Goal: Information Seeking & Learning: Learn about a topic

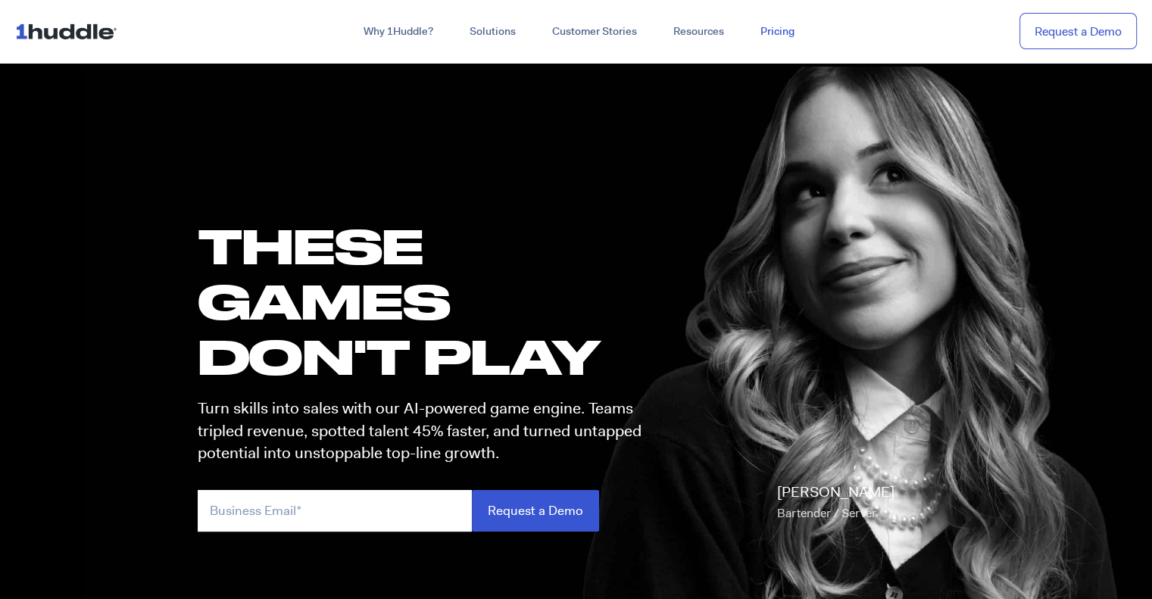
click at [777, 33] on link "Pricing" at bounding box center [777, 31] width 70 height 27
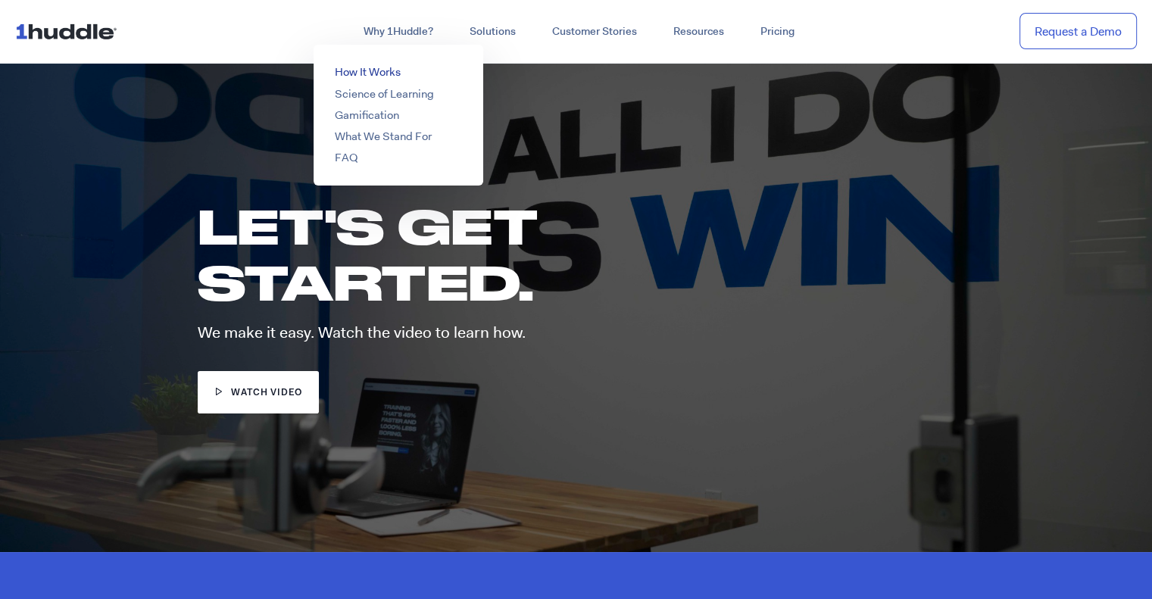
click at [357, 73] on link "How It Works" at bounding box center [368, 71] width 66 height 15
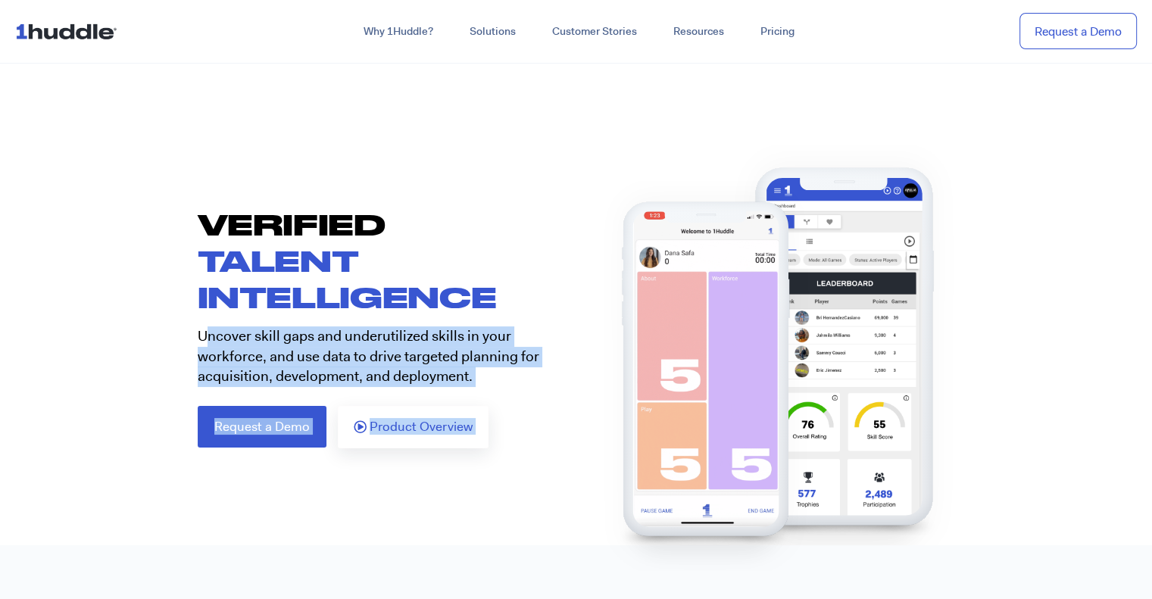
drag, startPoint x: 307, startPoint y: 330, endPoint x: 551, endPoint y: 361, distance: 246.6
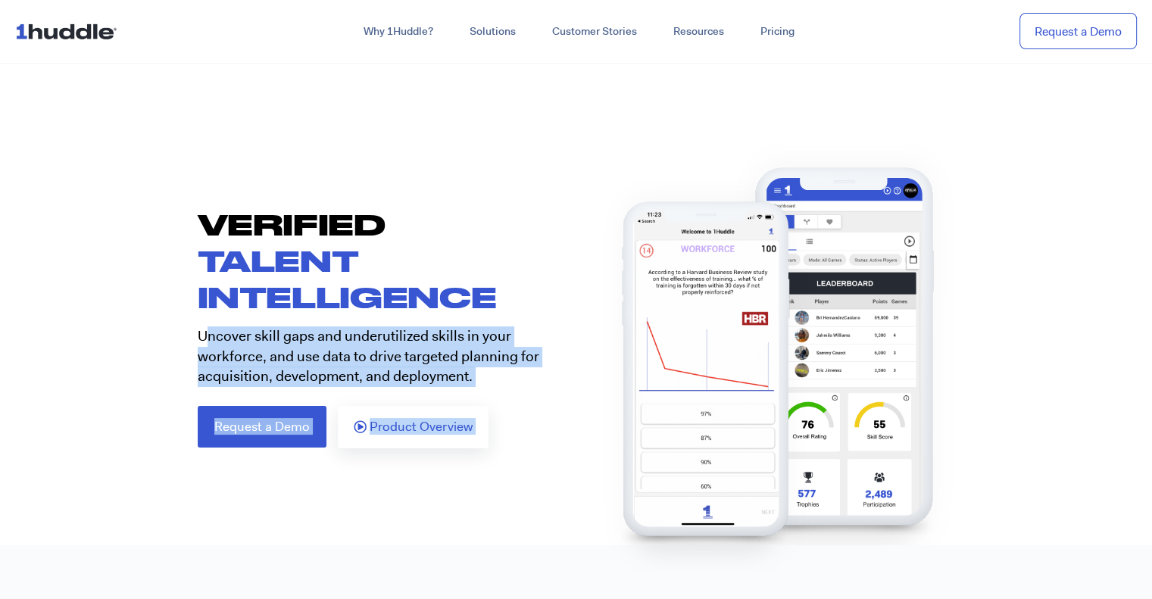
click at [551, 361] on div "VERIFIED TALENT INTELLIGENCE Uncover skill gaps and underutilized skills in you…" at bounding box center [576, 327] width 788 height 242
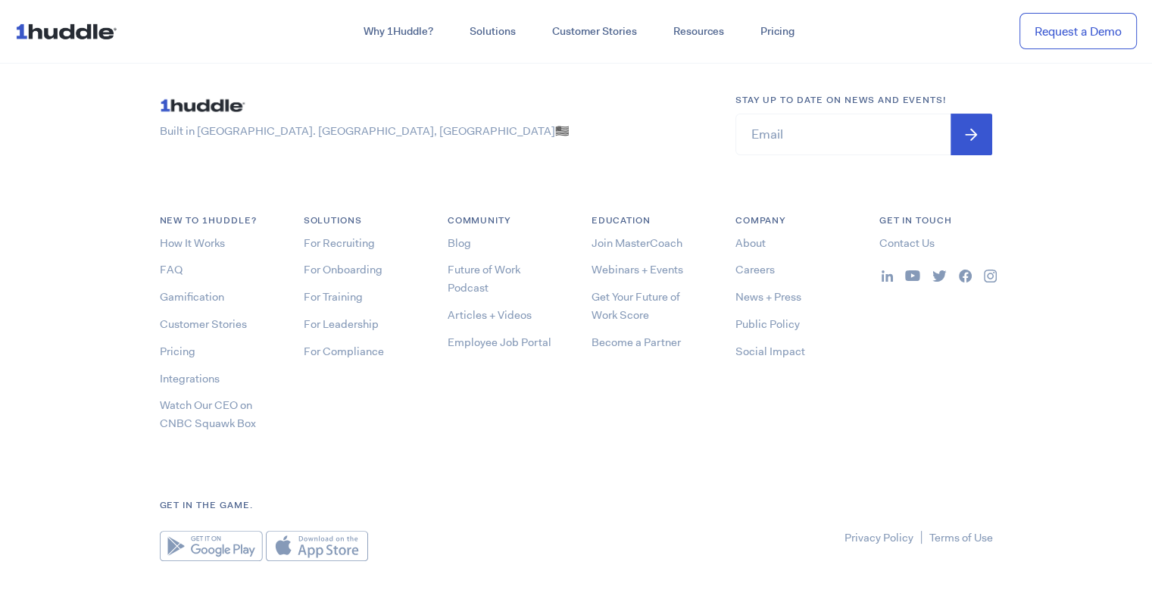
scroll to position [5970, 0]
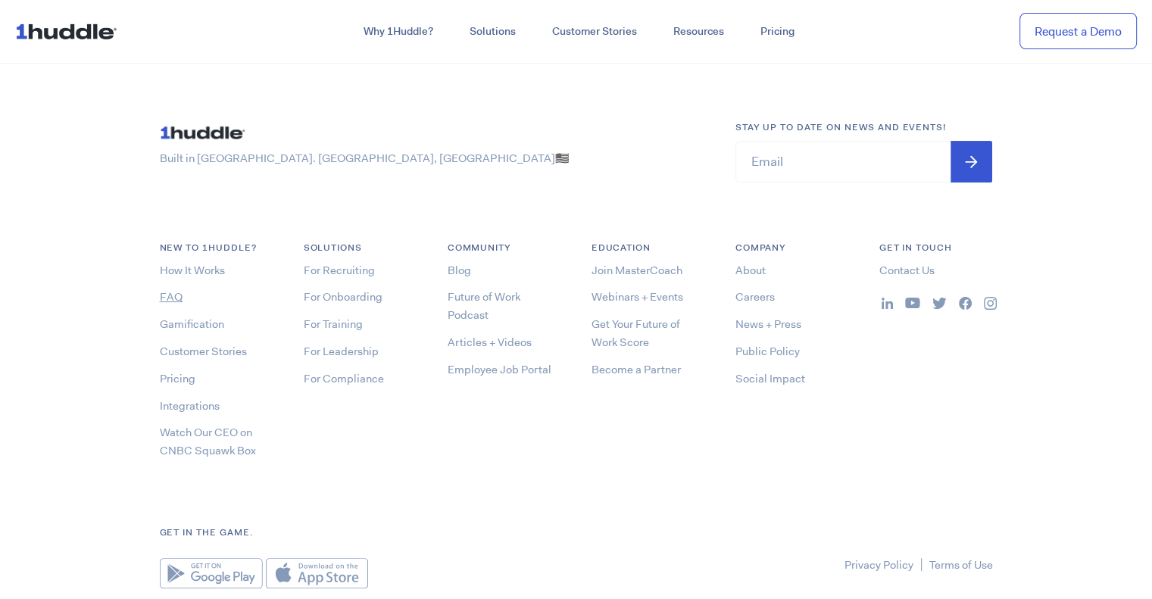
click at [168, 296] on link "FAQ" at bounding box center [171, 296] width 23 height 15
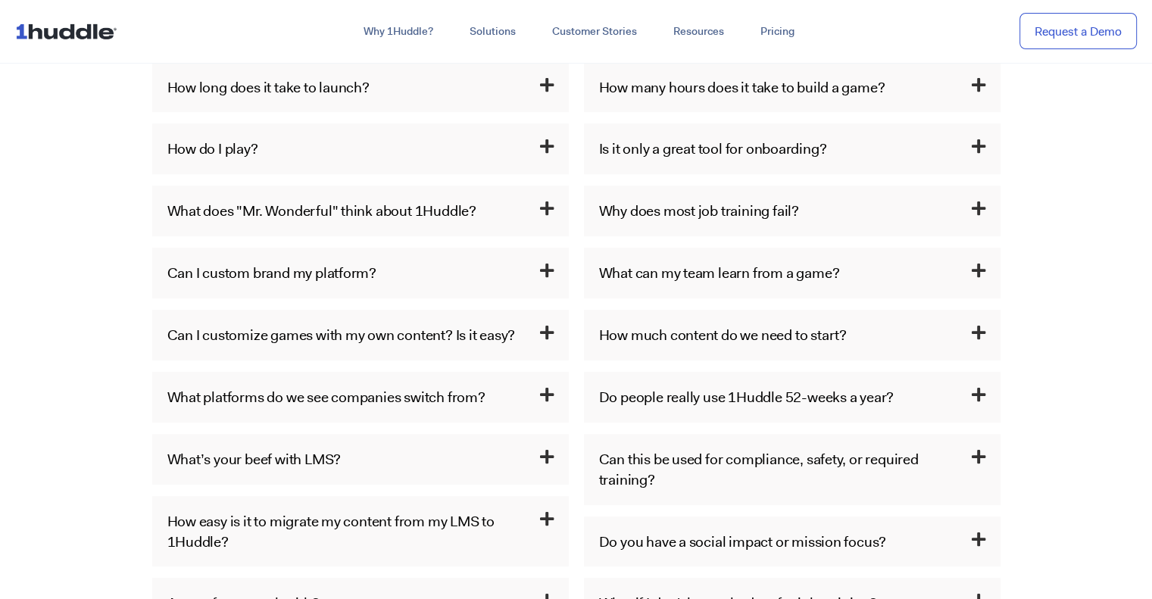
scroll to position [757, 0]
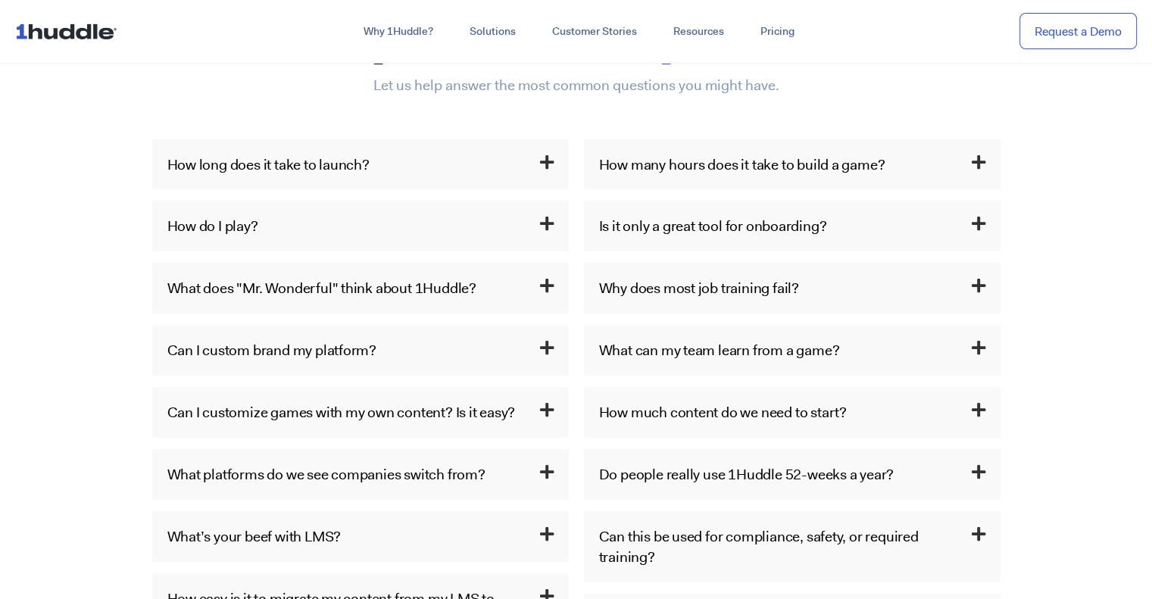
click at [318, 142] on h3 "How long does it take to launch?" at bounding box center [360, 164] width 416 height 51
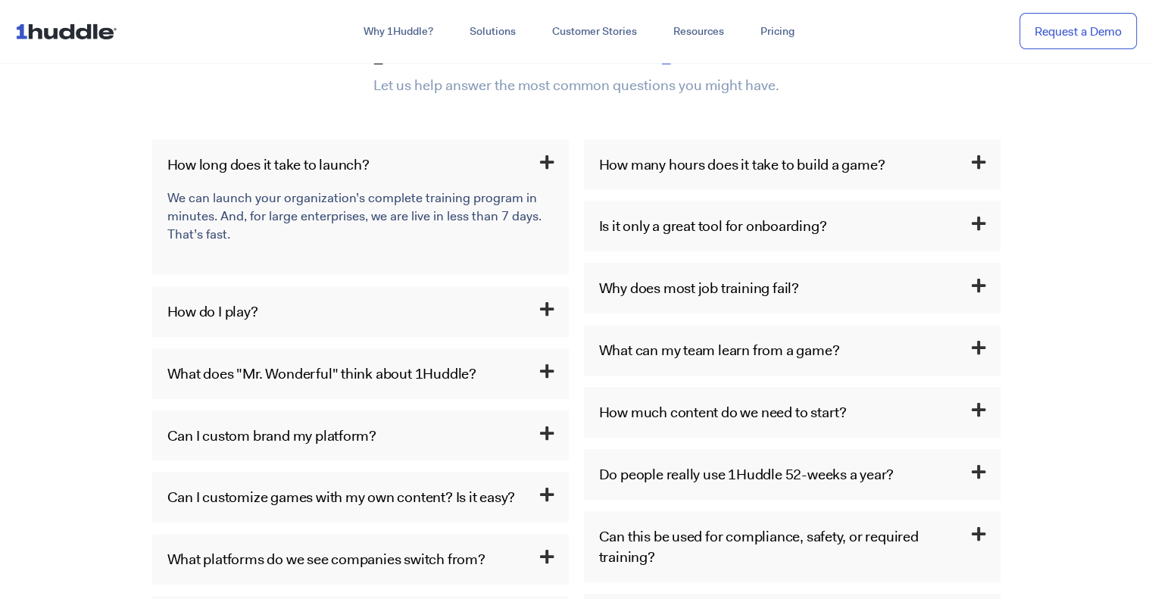
click at [669, 160] on link "How many hours does it take to build a game?" at bounding box center [742, 164] width 286 height 20
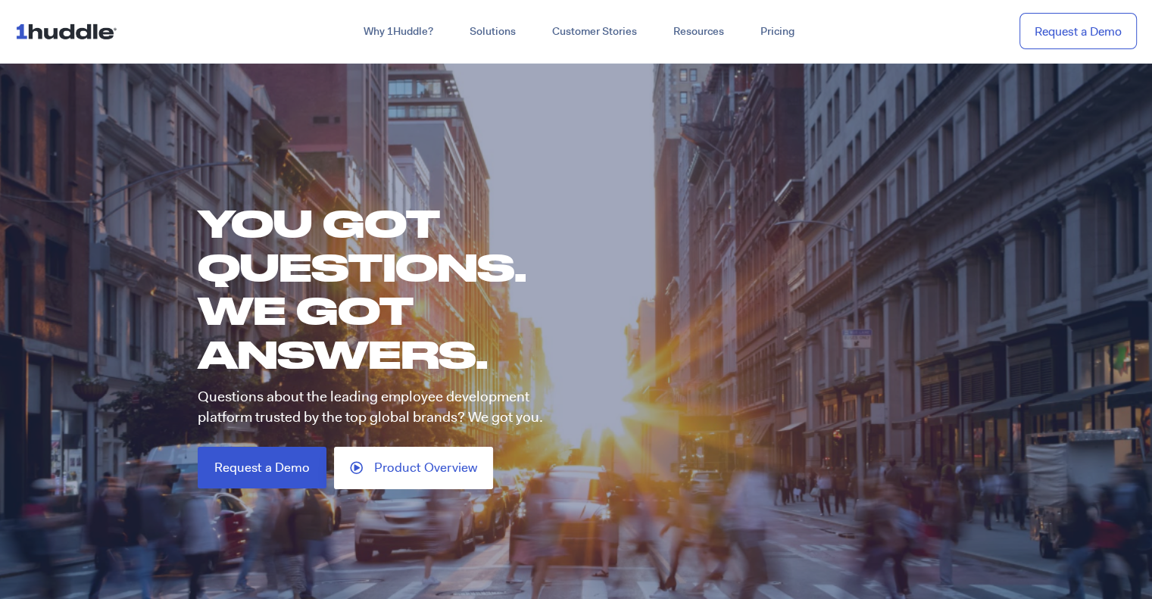
scroll to position [76, 0]
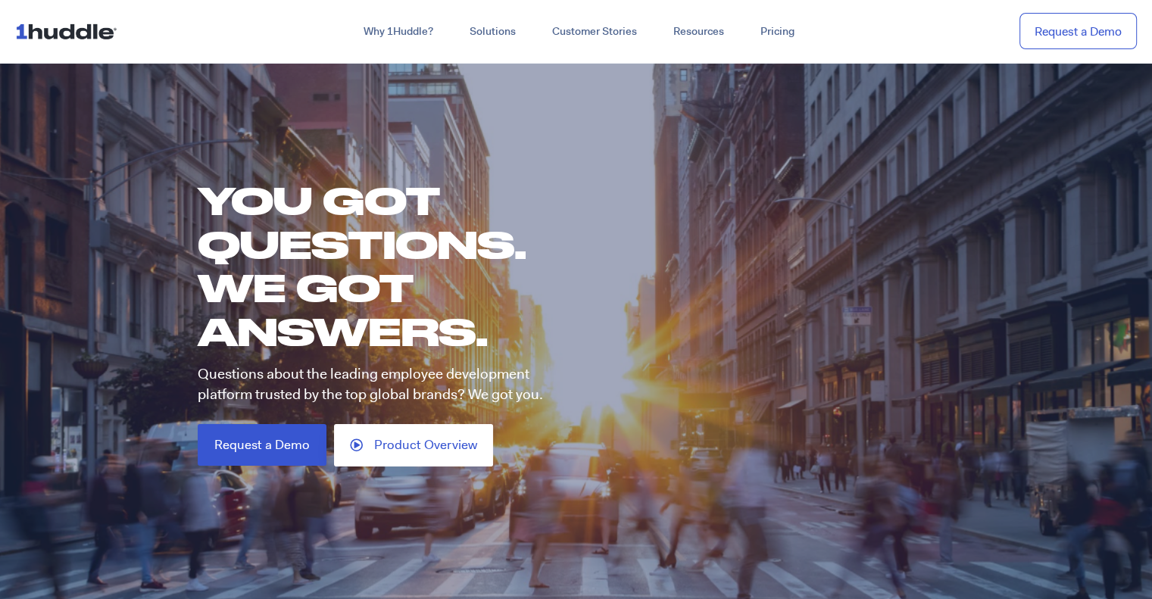
click at [78, 32] on img at bounding box center [69, 31] width 108 height 29
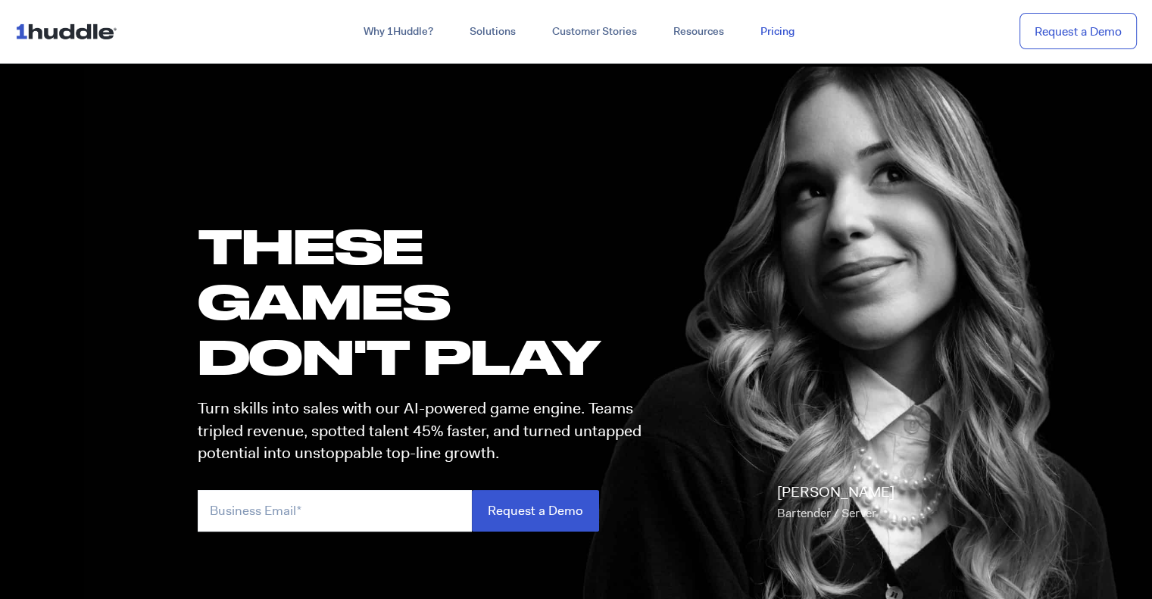
click at [771, 27] on link "Pricing" at bounding box center [777, 31] width 70 height 27
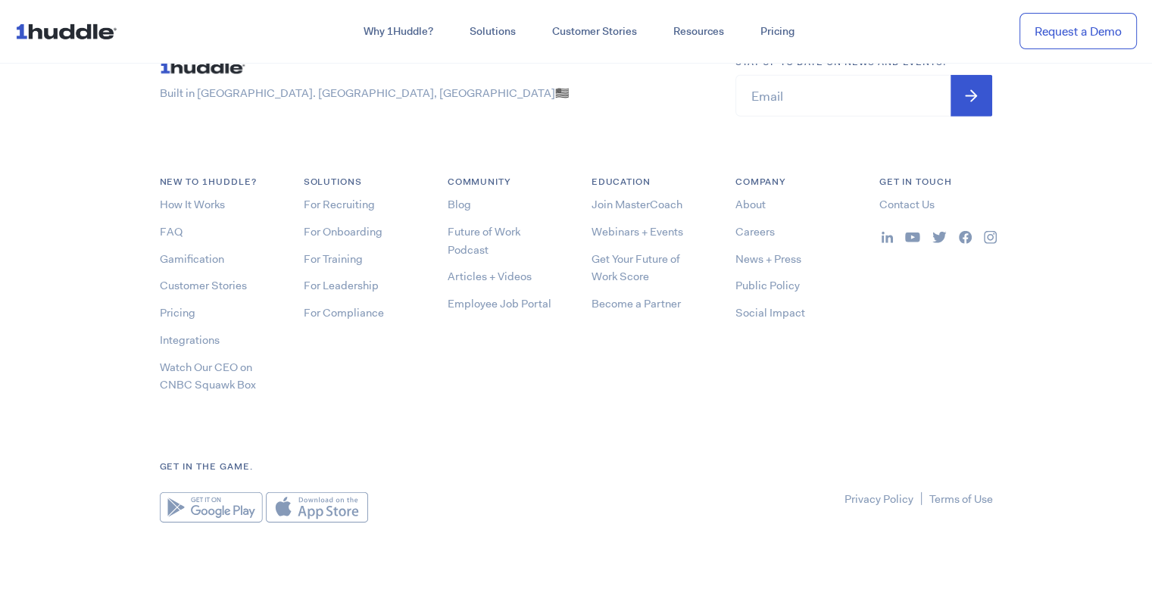
scroll to position [4583, 0]
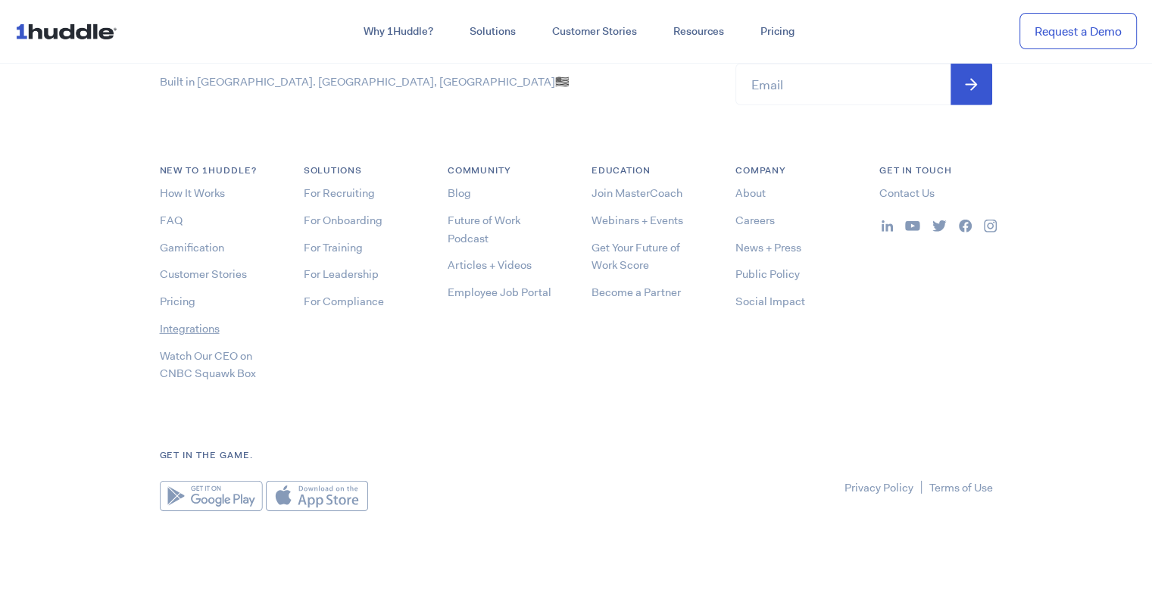
click at [188, 326] on link "Integrations" at bounding box center [190, 328] width 60 height 15
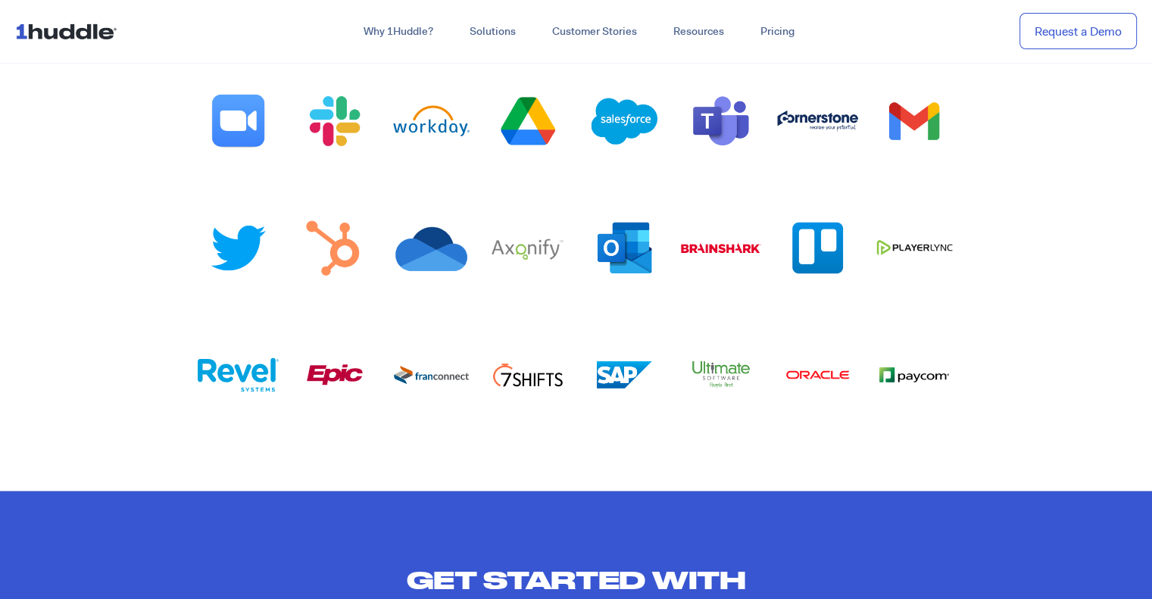
scroll to position [2120, 0]
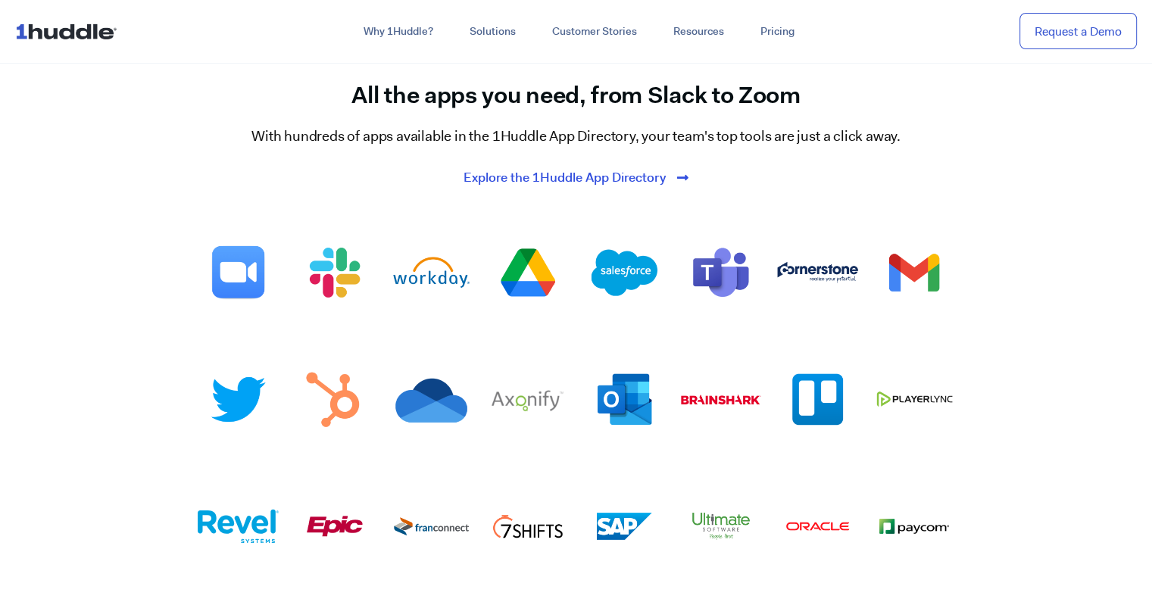
drag, startPoint x: 597, startPoint y: 148, endPoint x: 600, endPoint y: 134, distance: 13.8
click at [597, 171] on span "Explore the 1Huddle App Directory" at bounding box center [564, 178] width 202 height 14
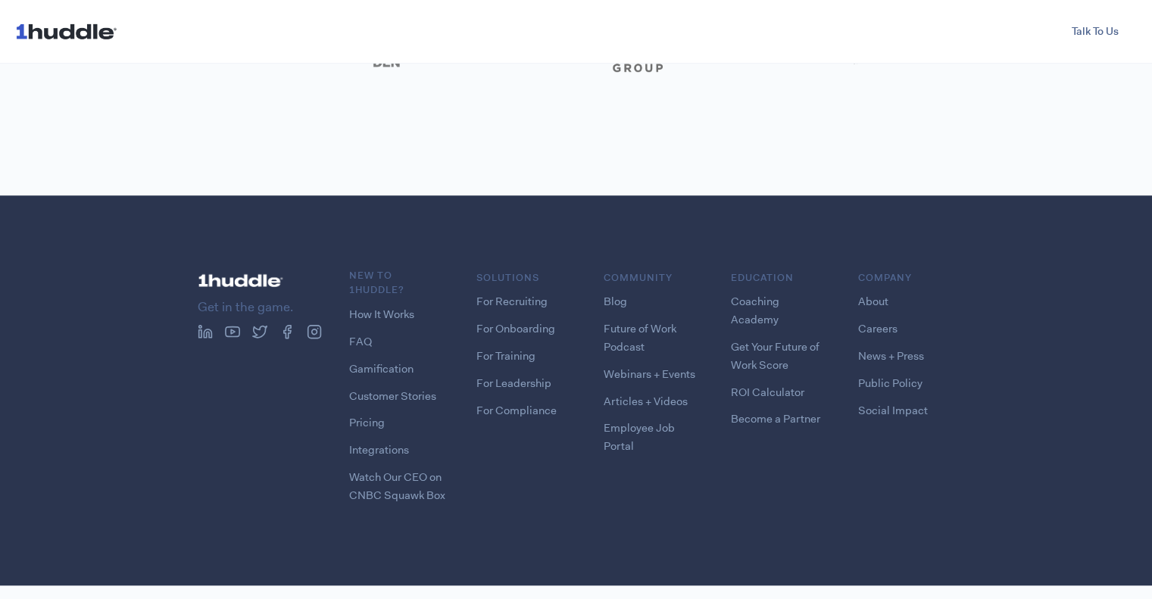
scroll to position [1187, 0]
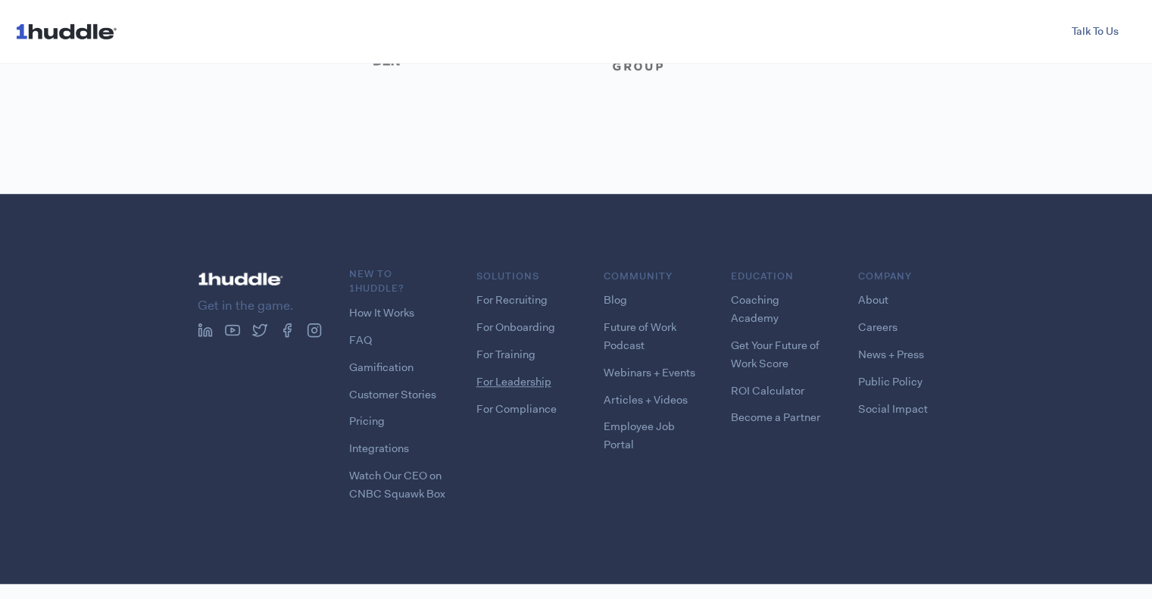
click at [512, 379] on link "For Leadership" at bounding box center [513, 381] width 75 height 15
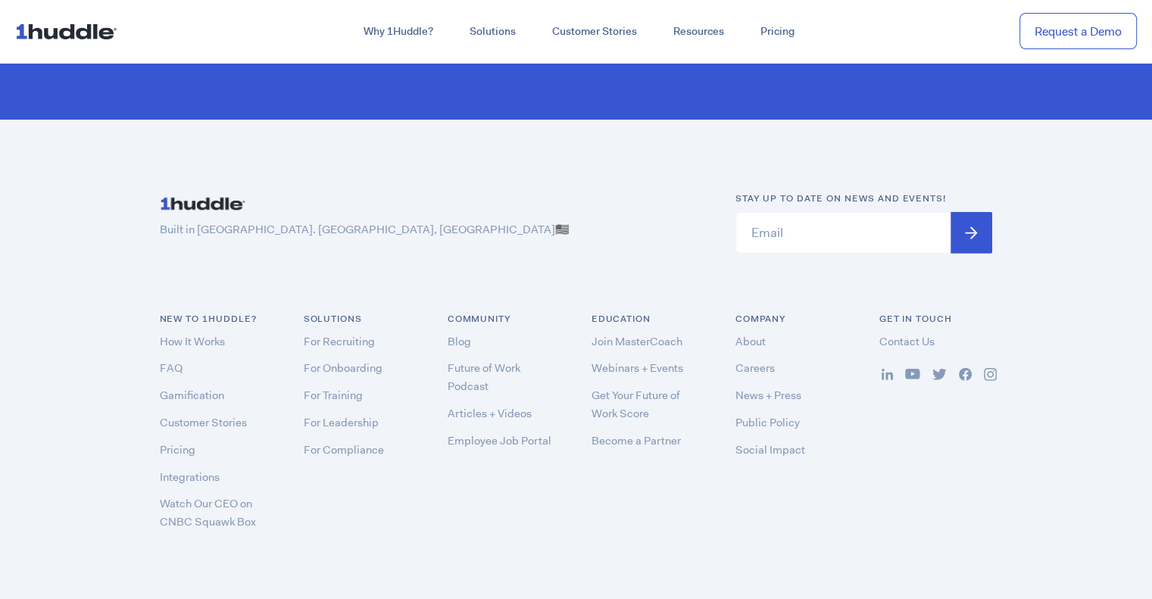
scroll to position [4535, 0]
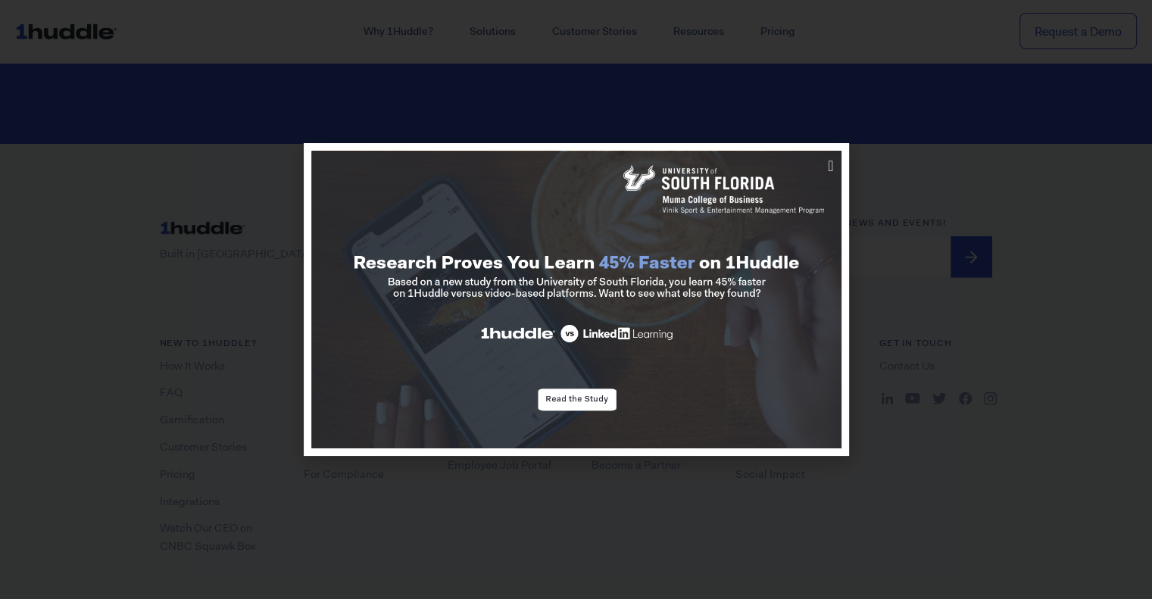
drag, startPoint x: 956, startPoint y: 236, endPoint x: 947, endPoint y: 222, distance: 16.4
click at [956, 236] on div at bounding box center [576, 299] width 1152 height 599
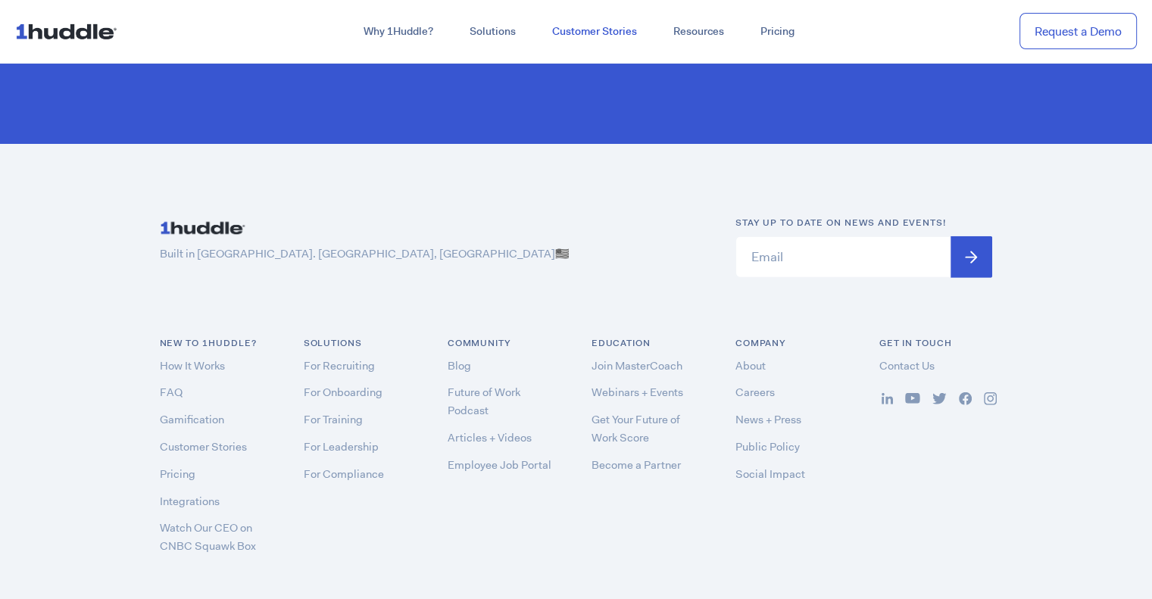
click at [580, 30] on link "Customer Stories" at bounding box center [594, 31] width 121 height 27
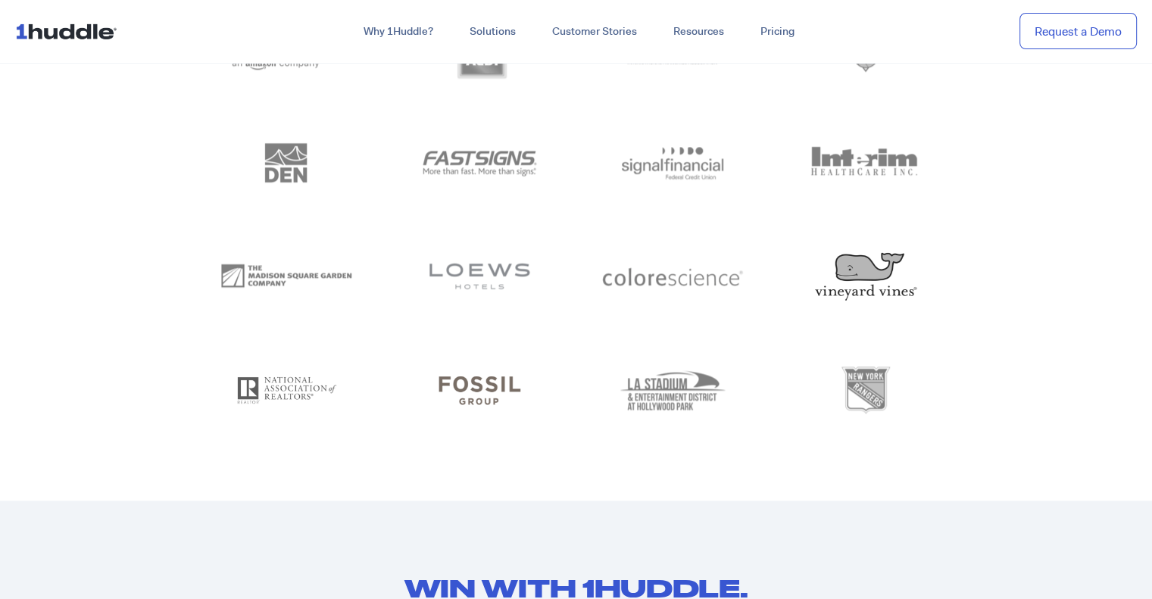
scroll to position [6967, 0]
